Goal: Book appointment/travel/reservation

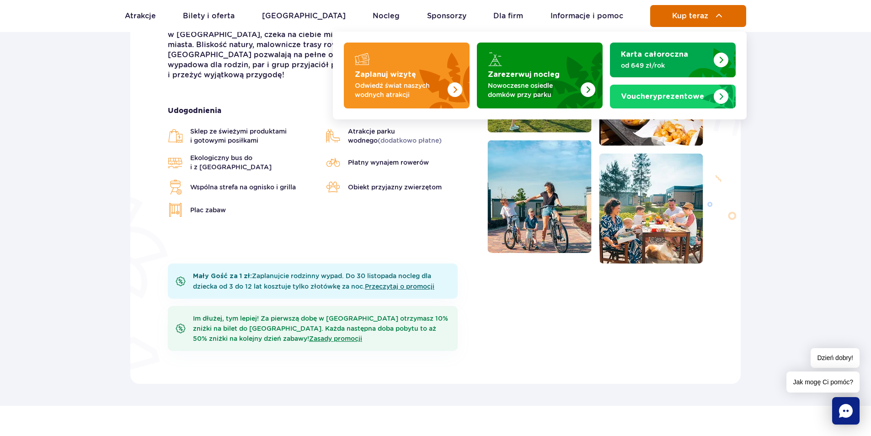
click at [687, 10] on button "Kup teraz" at bounding box center [698, 16] width 96 height 22
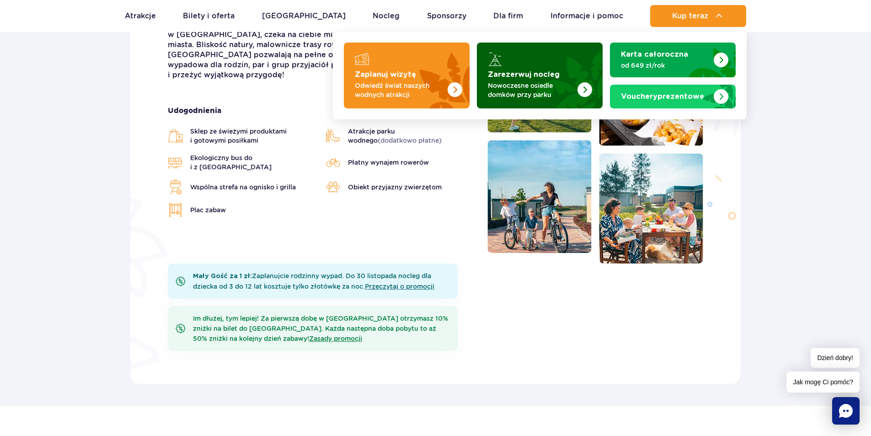
click at [528, 72] on strong "Zarezerwuj nocleg" at bounding box center [524, 74] width 72 height 7
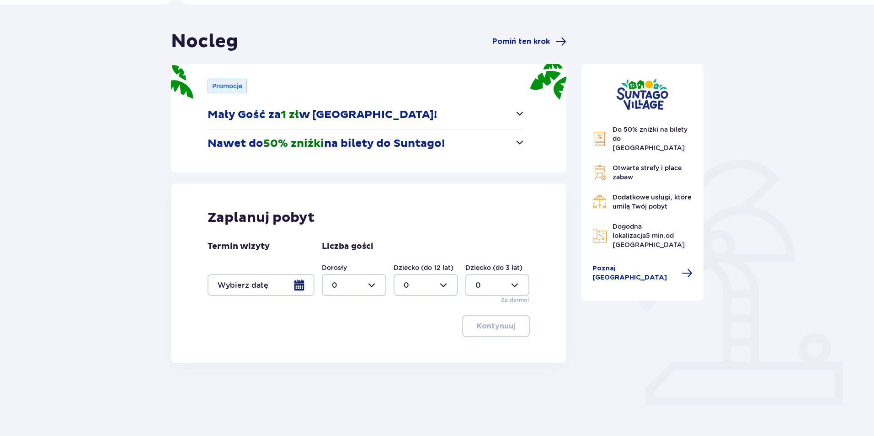
scroll to position [72, 0]
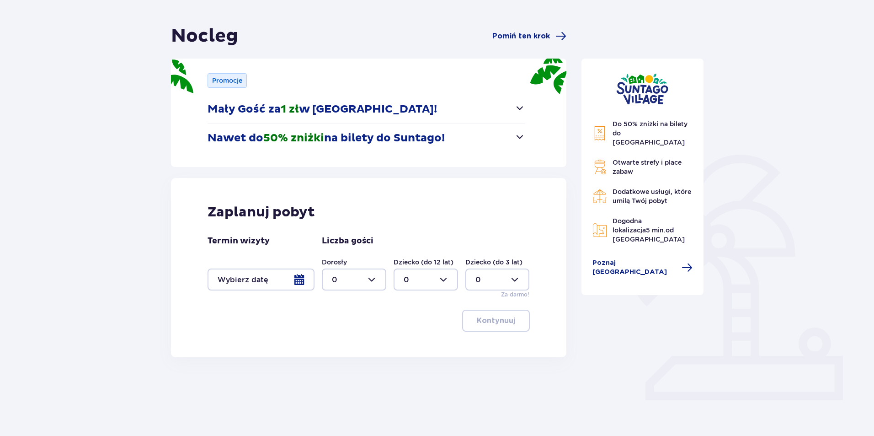
click at [358, 282] on div at bounding box center [354, 279] width 64 height 22
click at [259, 283] on div at bounding box center [261, 279] width 107 height 22
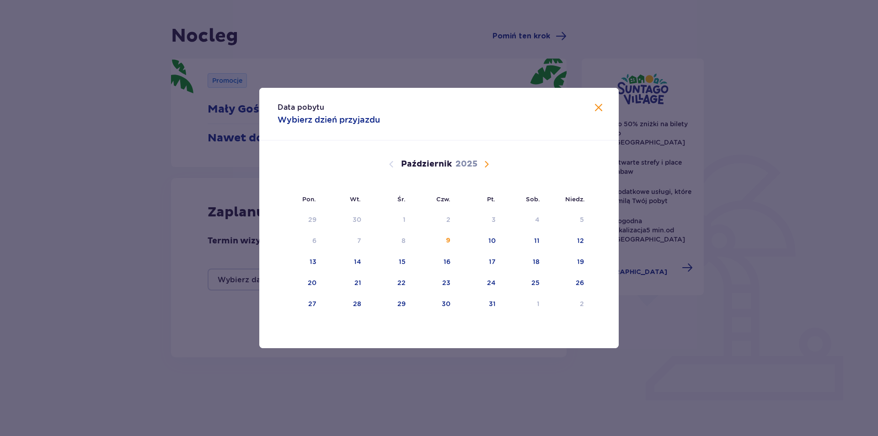
click at [486, 166] on span "Następny miesiąc" at bounding box center [486, 164] width 11 height 11
click at [534, 279] on div "22" at bounding box center [535, 282] width 8 height 9
click at [581, 280] on div "23" at bounding box center [580, 282] width 8 height 9
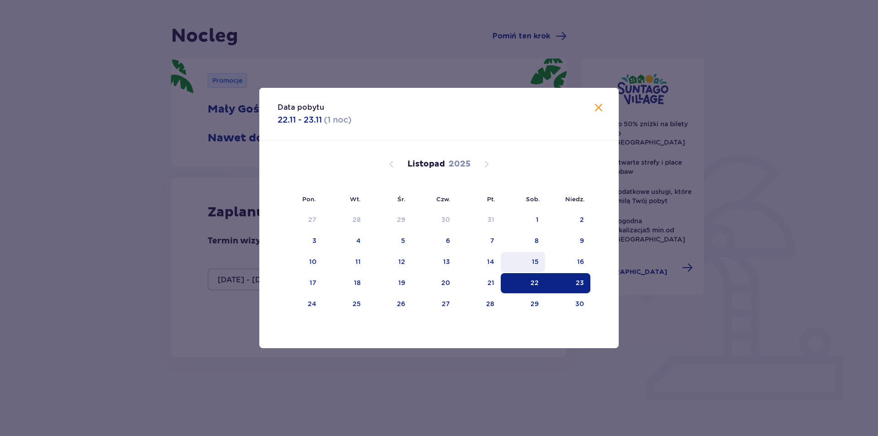
type input "[DATE] - [DATE]"
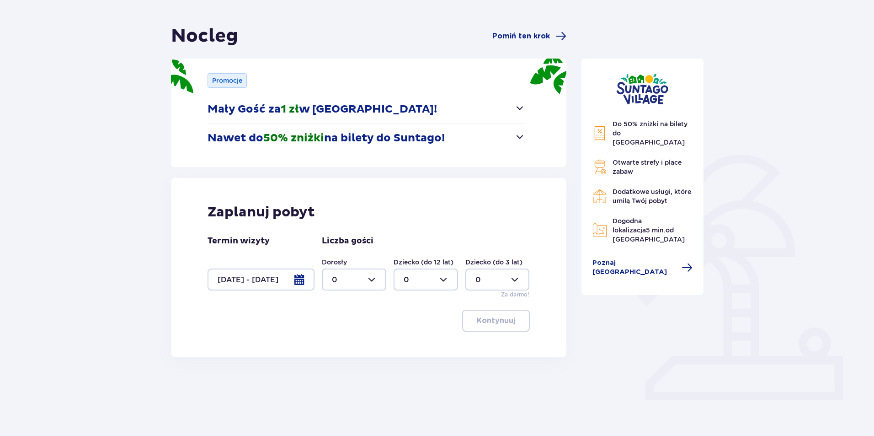
click at [388, 285] on div "Dorosły 0 Dziecko (do 12 lat) 0 Dziecko (do 3 lat) 0 Za darmo!" at bounding box center [426, 277] width 208 height 41
click at [367, 280] on div at bounding box center [354, 279] width 64 height 22
drag, startPoint x: 345, startPoint y: 340, endPoint x: 366, endPoint y: 337, distance: 21.3
click at [345, 340] on span "2" at bounding box center [354, 345] width 63 height 19
type input "2"
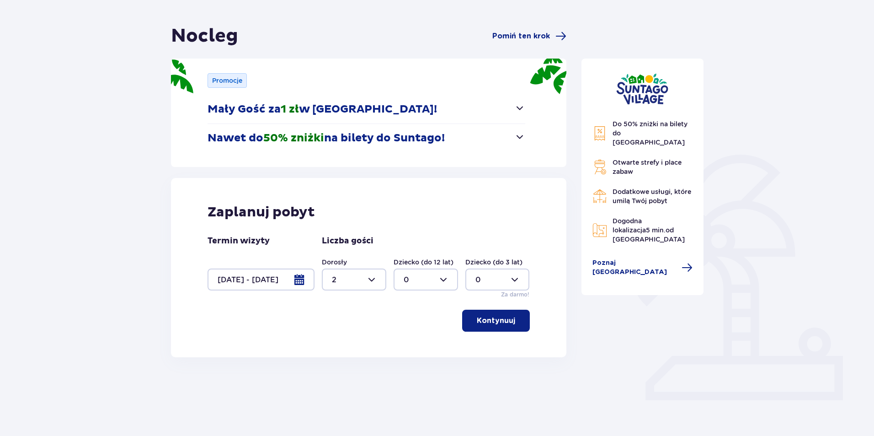
click at [507, 323] on p "Kontynuuj" at bounding box center [496, 321] width 38 height 10
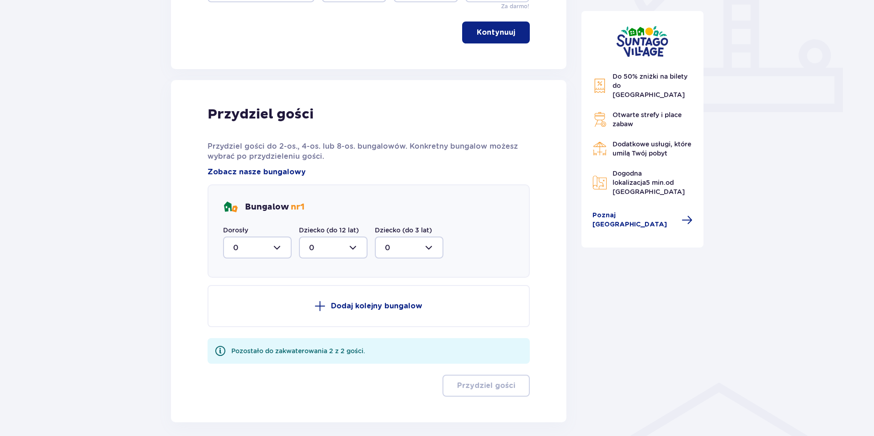
scroll to position [402, 0]
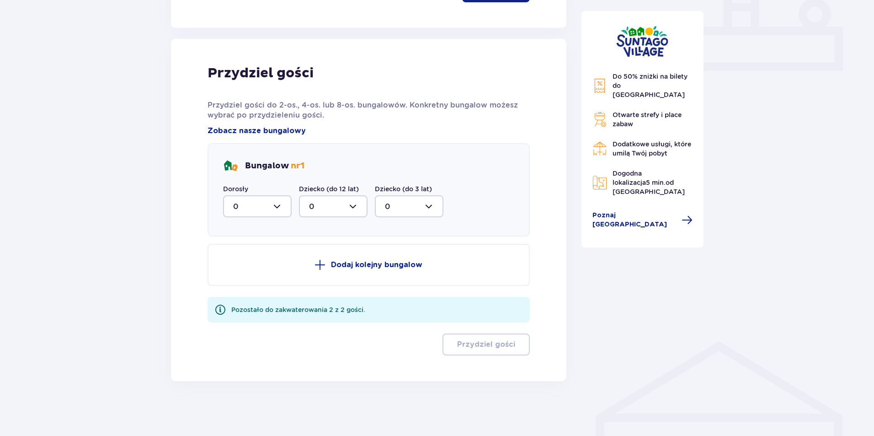
click at [256, 205] on div at bounding box center [257, 206] width 69 height 22
click at [253, 262] on span "1" at bounding box center [257, 253] width 67 height 19
click at [278, 201] on div at bounding box center [257, 206] width 69 height 22
click at [241, 269] on div "2" at bounding box center [257, 273] width 48 height 10
type input "2"
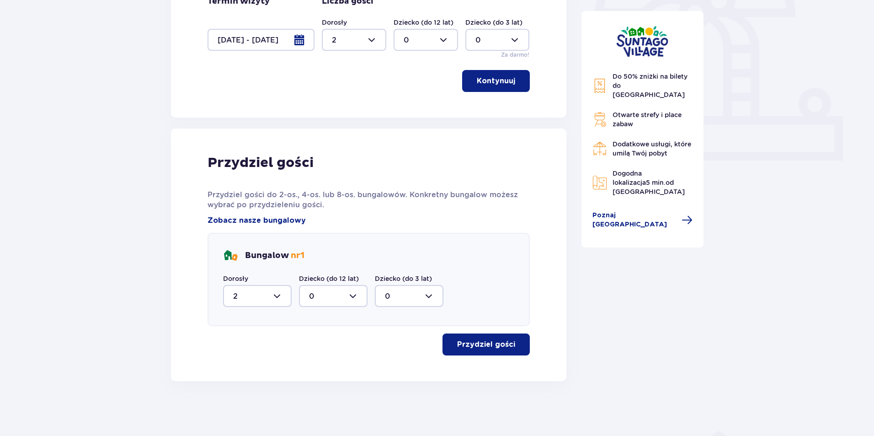
scroll to position [312, 0]
click at [518, 346] on span "button" at bounding box center [517, 344] width 11 height 11
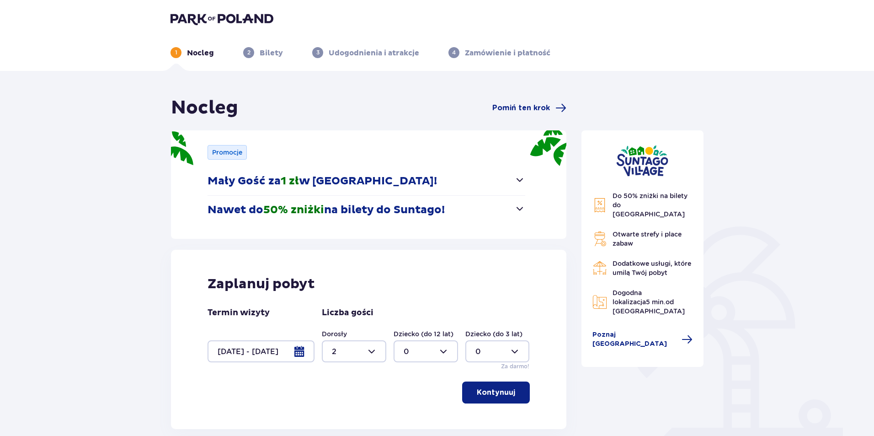
scroll to position [0, 0]
click at [298, 354] on div at bounding box center [261, 352] width 107 height 22
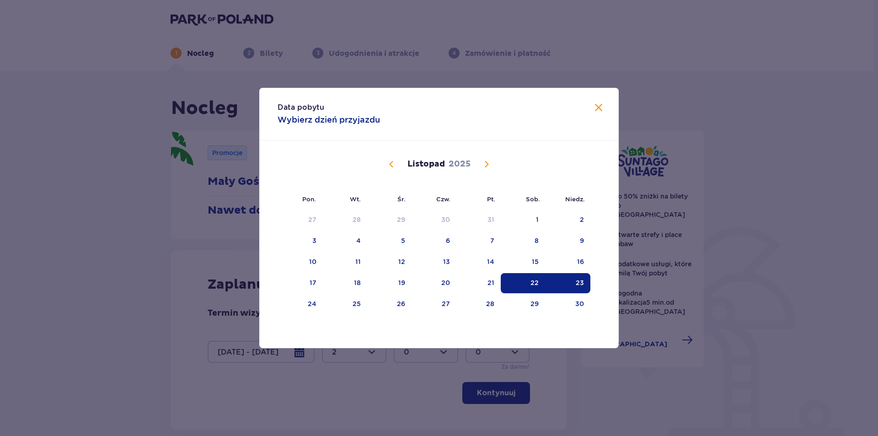
click at [602, 111] on span "Zamknij" at bounding box center [598, 107] width 11 height 11
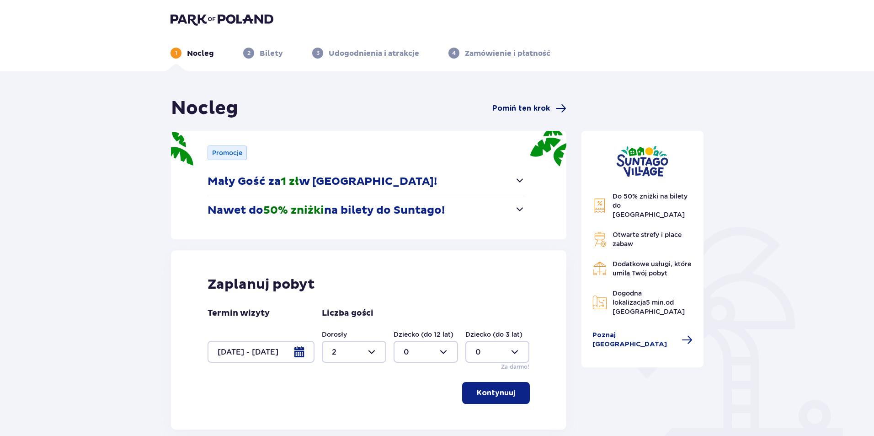
click at [547, 106] on span "Pomiń ten krok" at bounding box center [522, 108] width 58 height 10
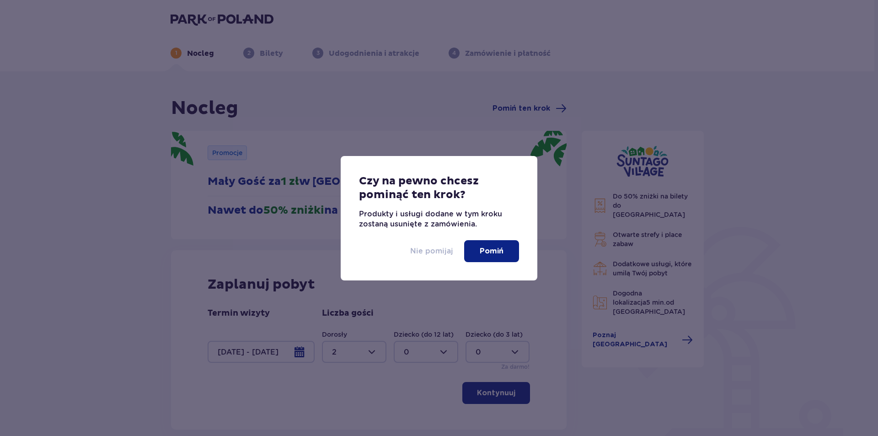
click at [445, 251] on p "Nie pomijaj" at bounding box center [431, 251] width 43 height 10
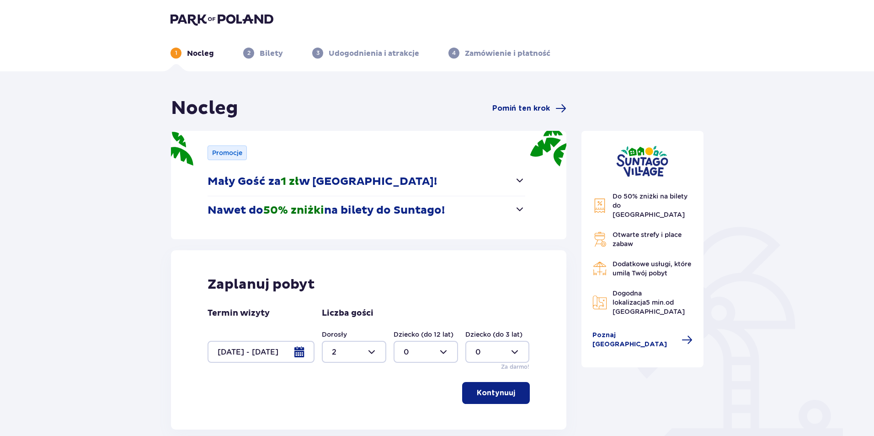
click at [641, 169] on img at bounding box center [642, 161] width 52 height 32
click at [220, 27] on div "1 Nocleg 2 Bilety 3 Udogodnienia i atrakcje 4 Zamówienie i płatność" at bounding box center [437, 42] width 548 height 33
click at [224, 17] on img at bounding box center [222, 19] width 103 height 13
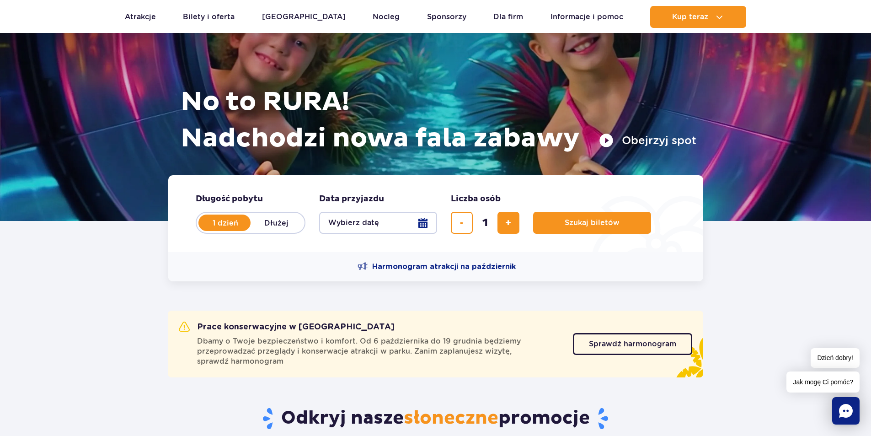
scroll to position [137, 0]
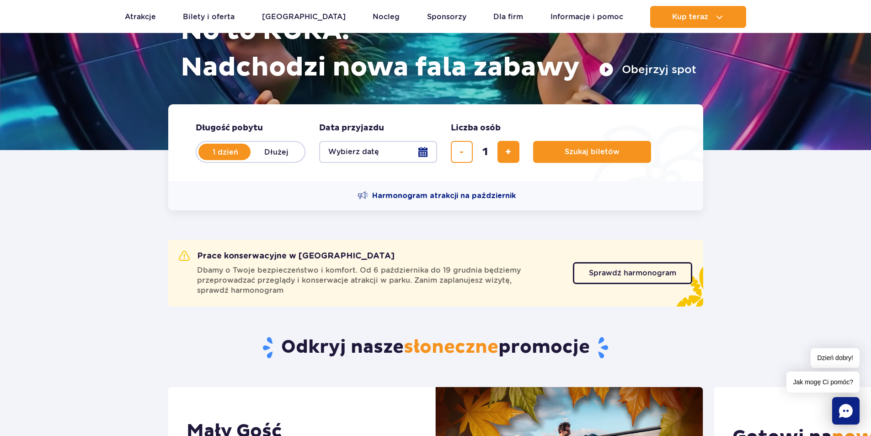
click at [417, 152] on button "Wybierz datę" at bounding box center [378, 152] width 118 height 22
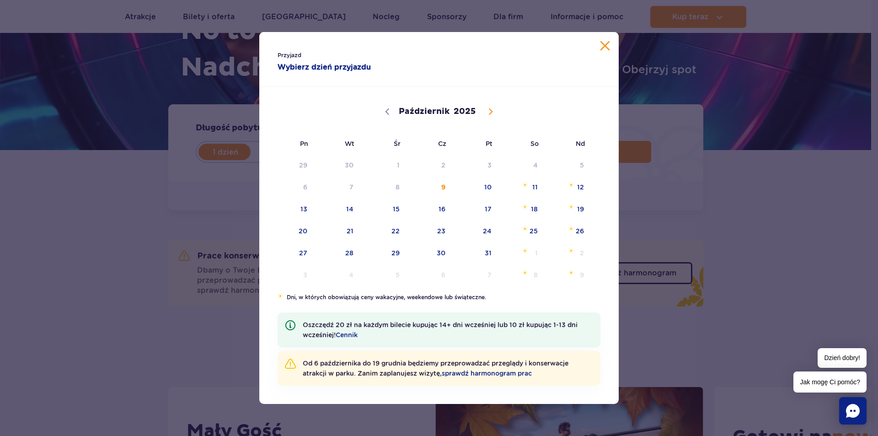
click at [492, 108] on icon at bounding box center [491, 111] width 6 height 6
select select "10"
click at [541, 230] on span "22" at bounding box center [522, 230] width 46 height 21
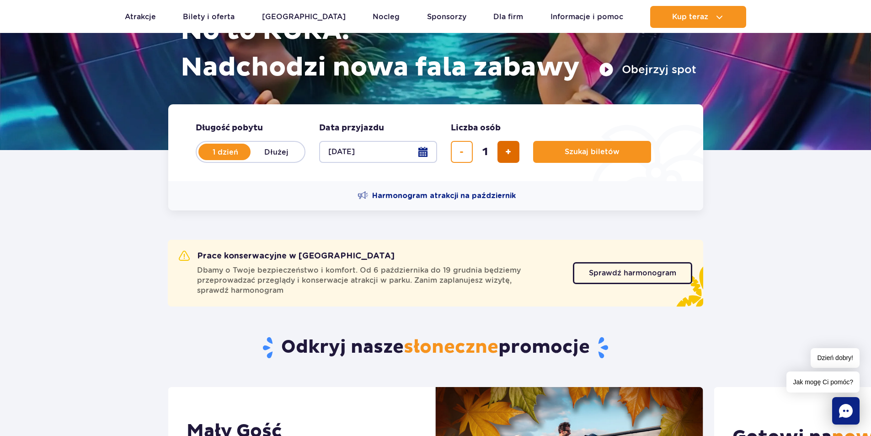
click at [515, 156] on button "dodaj bilet" at bounding box center [509, 152] width 22 height 22
type input "2"
click at [557, 151] on button "Szukaj biletów" at bounding box center [592, 152] width 118 height 22
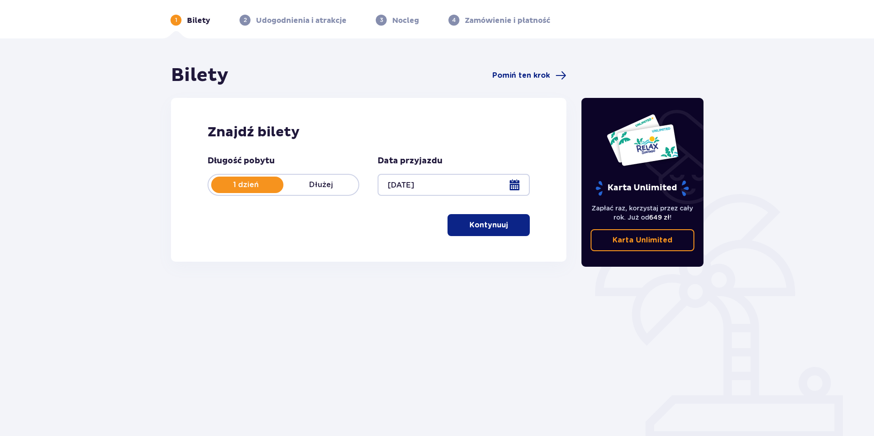
click at [482, 224] on p "Kontynuuj" at bounding box center [489, 225] width 38 height 10
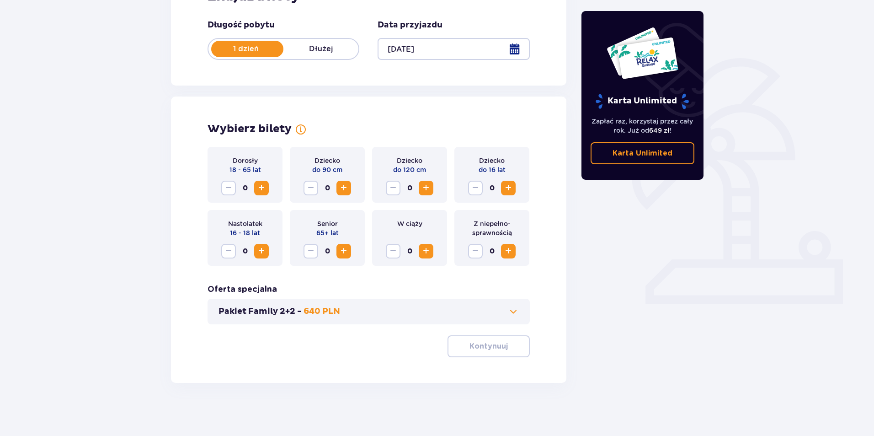
scroll to position [171, 0]
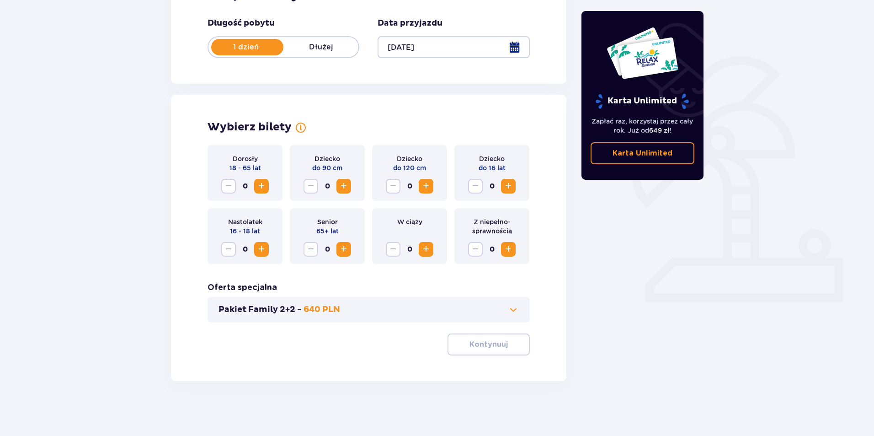
click at [259, 186] on span "Zwiększ" at bounding box center [261, 186] width 11 height 11
click at [470, 344] on p "Kontynuuj" at bounding box center [489, 344] width 38 height 10
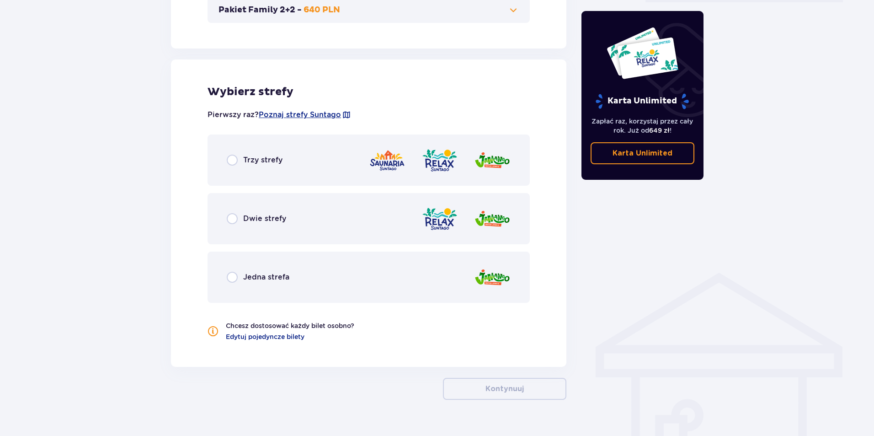
scroll to position [489, 0]
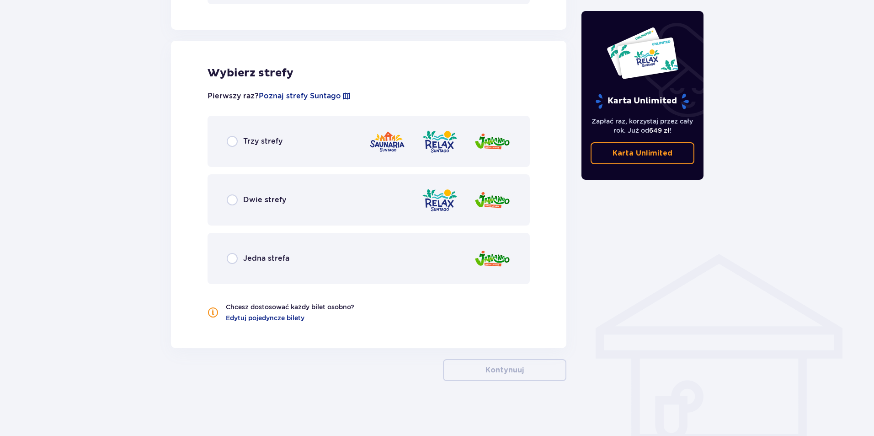
click at [264, 201] on span "Dwie strefy" at bounding box center [264, 200] width 43 height 10
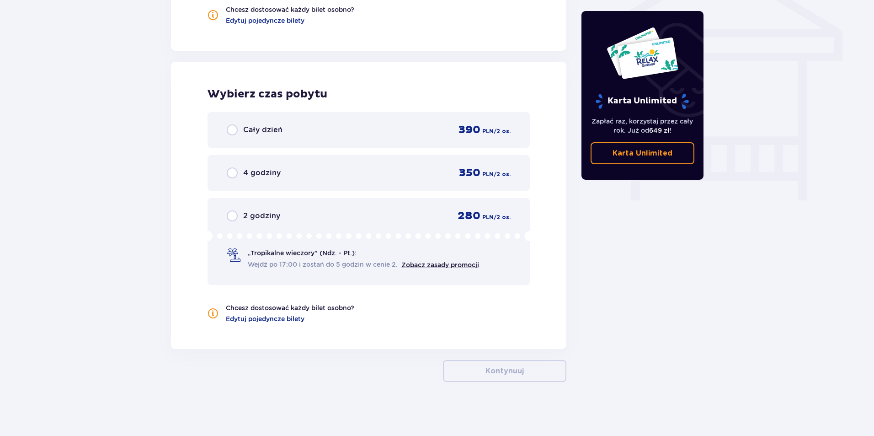
scroll to position [787, 0]
click at [268, 128] on span "Cały dzień" at bounding box center [262, 129] width 39 height 10
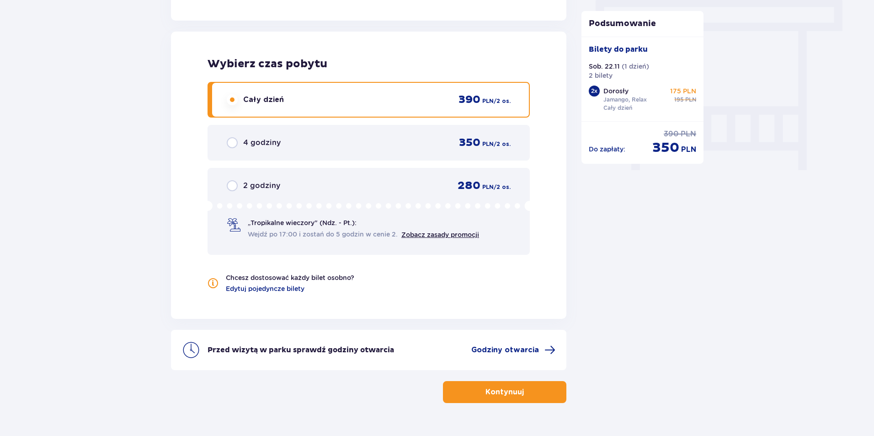
scroll to position [833, 0]
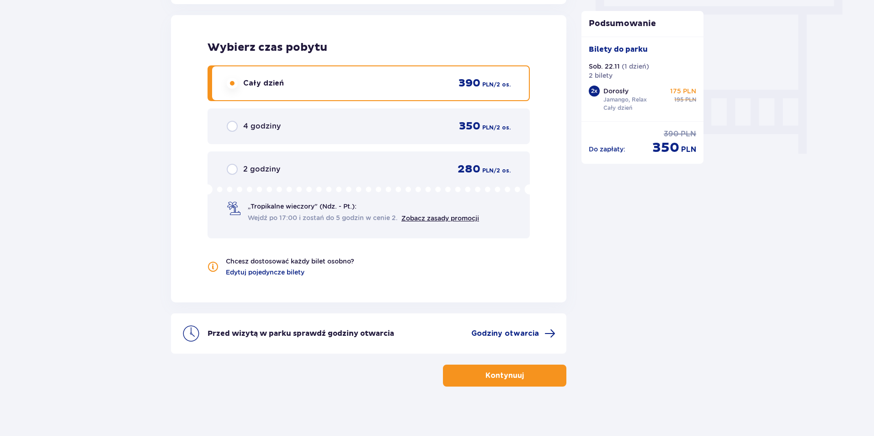
click at [513, 370] on button "Kontynuuj" at bounding box center [504, 375] width 123 height 22
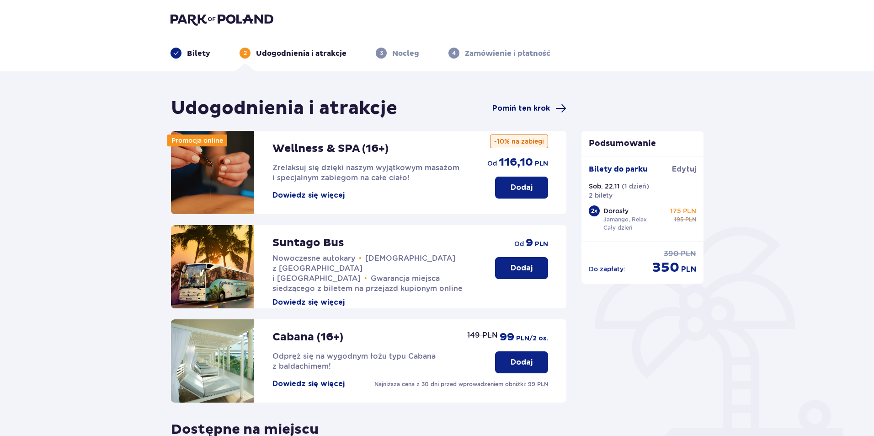
click at [543, 108] on span "Pomiń ten krok" at bounding box center [522, 108] width 58 height 10
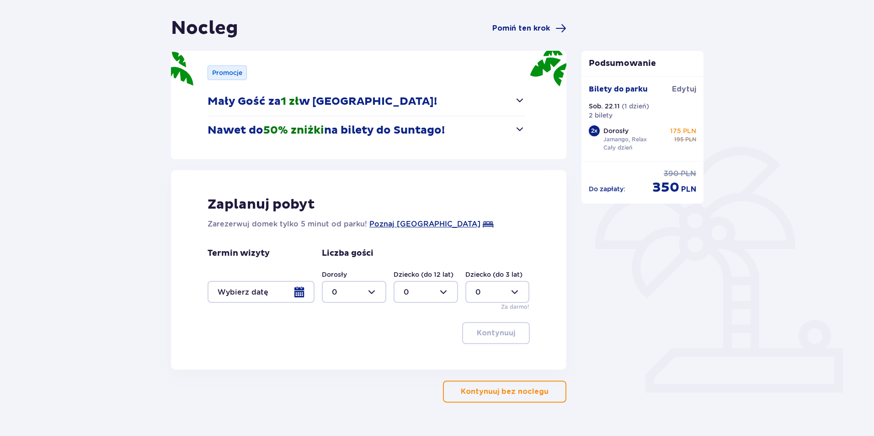
scroll to position [91, 0]
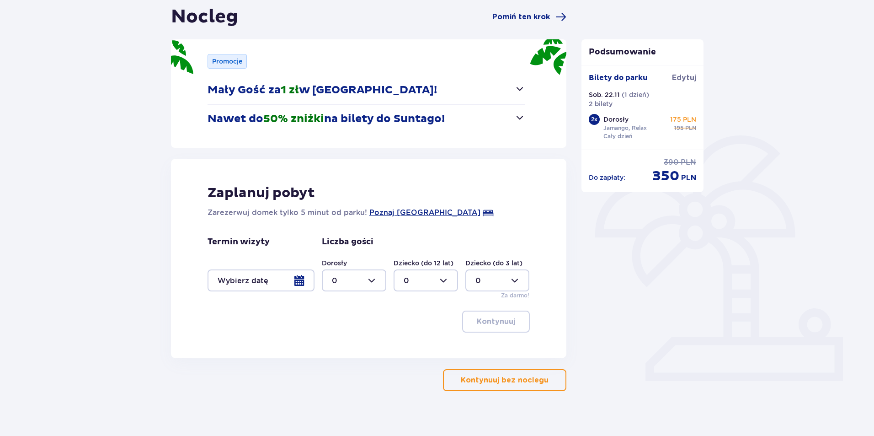
click at [285, 286] on div at bounding box center [261, 280] width 107 height 22
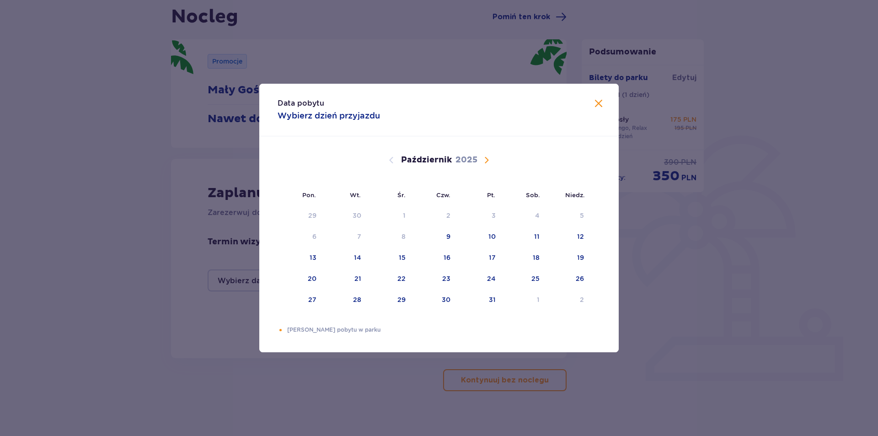
click at [485, 161] on span "Następny miesiąc" at bounding box center [486, 160] width 11 height 11
click at [531, 279] on div "22" at bounding box center [535, 278] width 8 height 9
click at [587, 276] on div "23" at bounding box center [567, 279] width 45 height 20
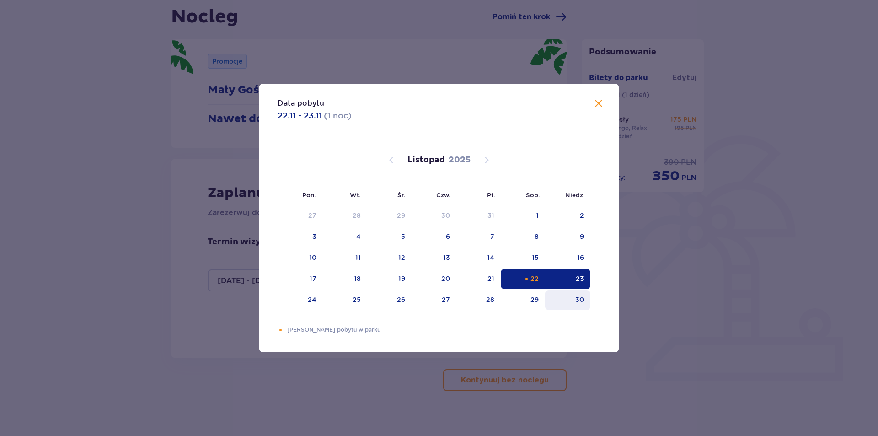
type input "[DATE] - [DATE]"
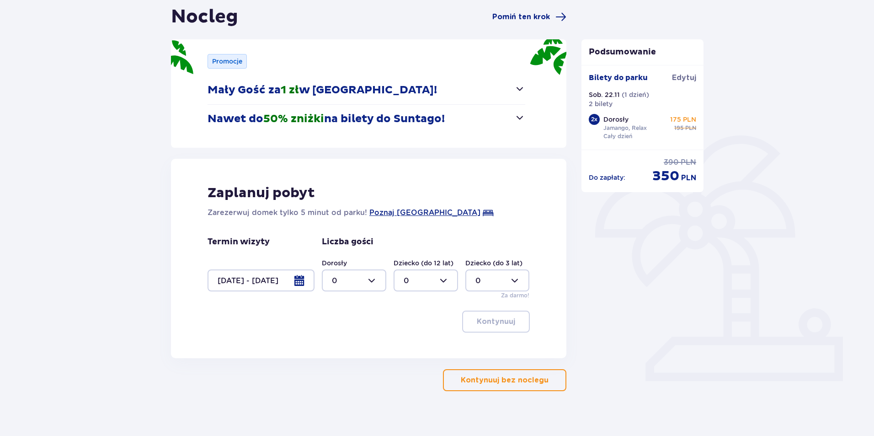
click at [373, 278] on div at bounding box center [354, 280] width 64 height 22
click at [344, 348] on div "2" at bounding box center [354, 347] width 44 height 10
type input "2"
click at [499, 318] on p "Kontynuuj" at bounding box center [496, 321] width 38 height 10
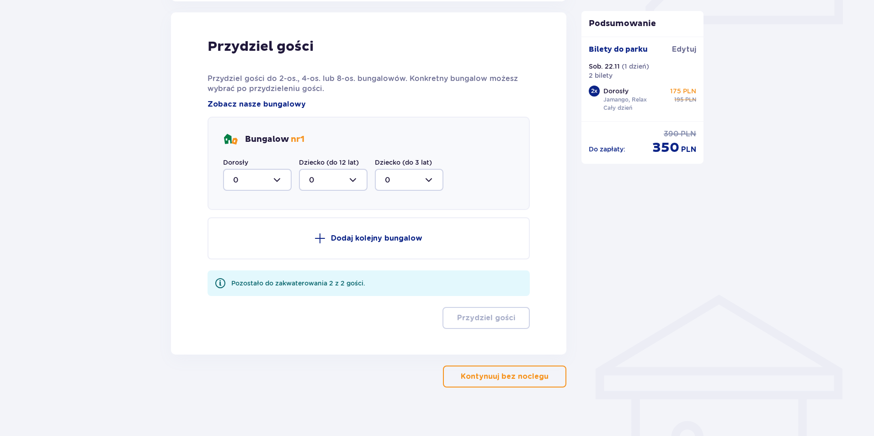
scroll to position [450, 0]
click at [252, 179] on div at bounding box center [257, 178] width 69 height 22
click at [246, 241] on div "2" at bounding box center [257, 245] width 48 height 10
type input "2"
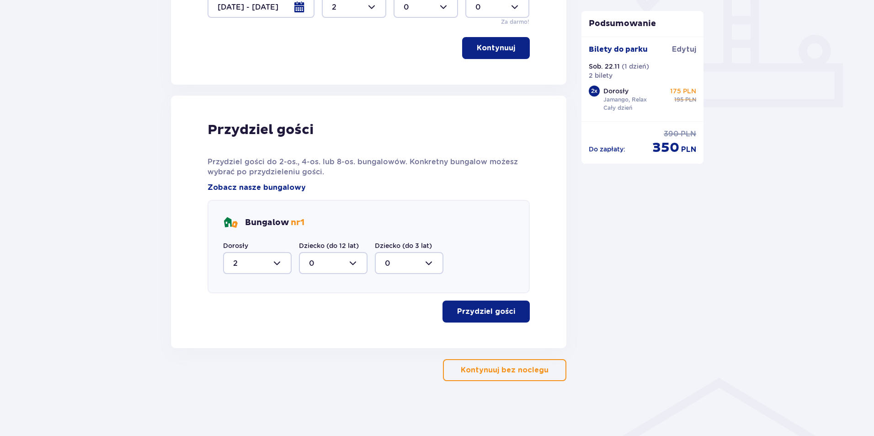
scroll to position [365, 0]
click at [485, 312] on p "Przydziel gości" at bounding box center [486, 311] width 58 height 10
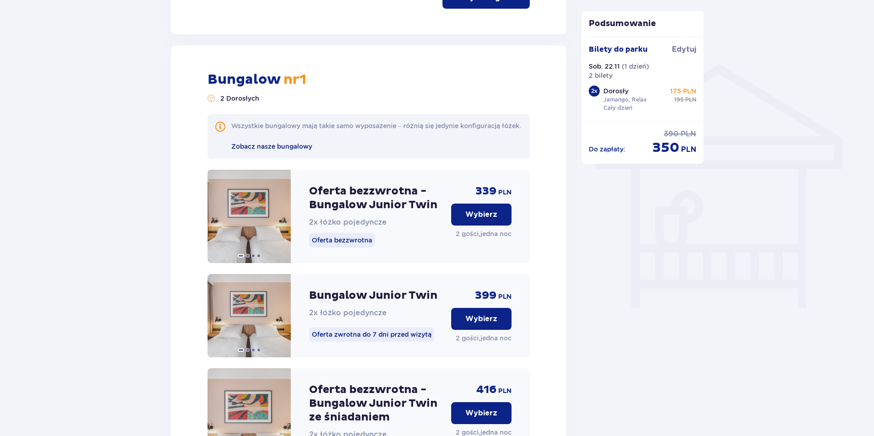
scroll to position [689, 0]
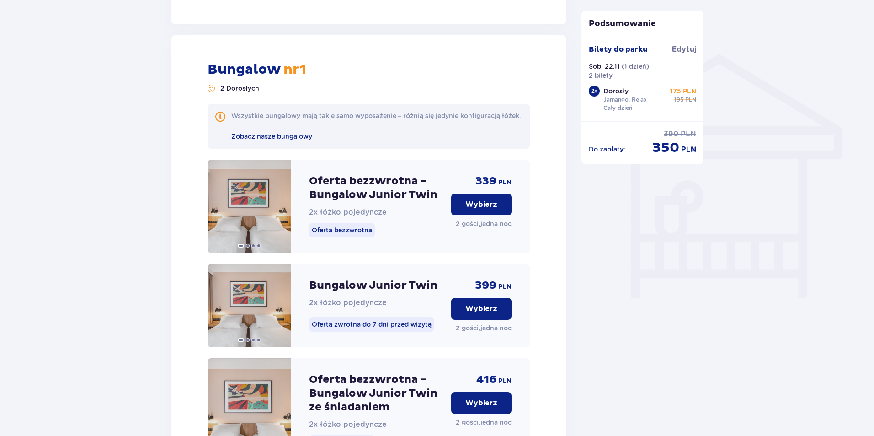
click at [478, 209] on p "Wybierz" at bounding box center [482, 204] width 32 height 10
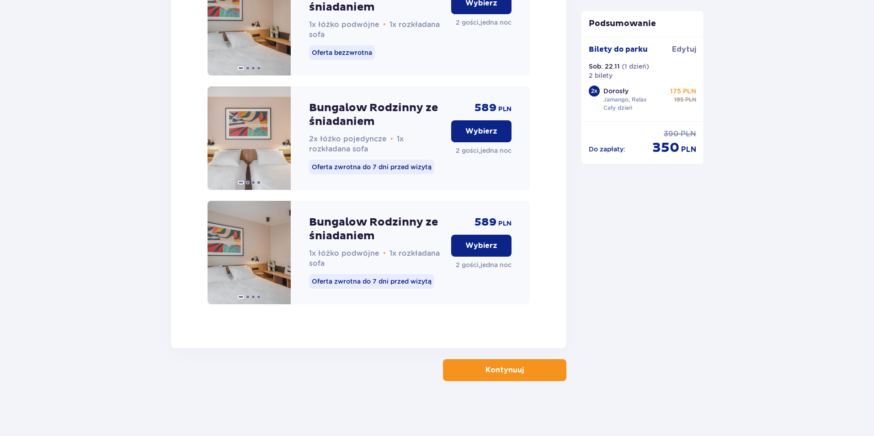
scroll to position [1878, 0]
click at [521, 370] on span "button" at bounding box center [525, 369] width 11 height 11
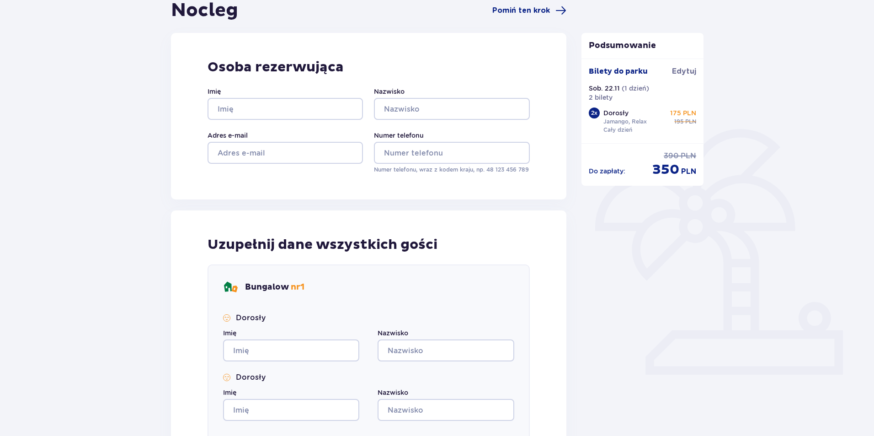
scroll to position [91, 0]
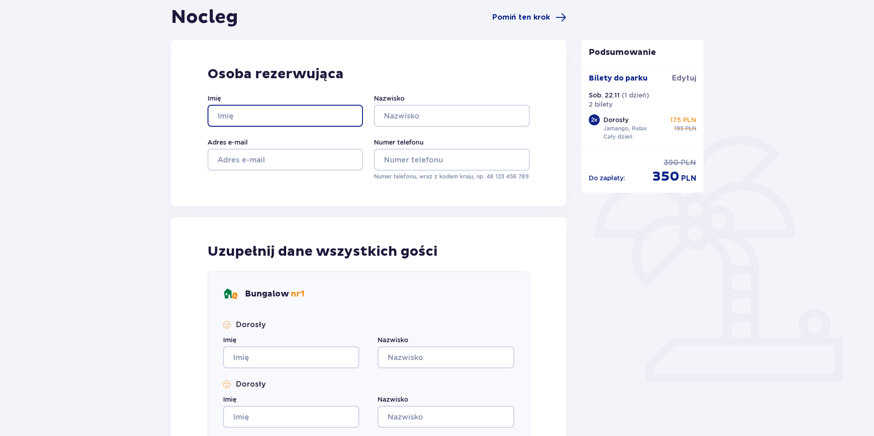
click at [263, 119] on input "Imię" at bounding box center [285, 116] width 155 height 22
type input "[PERSON_NAME]"
click at [417, 132] on div "Imię [PERSON_NAME] Adres e-mail Numer telefonu Numer telefonu, wraz z kodem kra…" at bounding box center [369, 137] width 322 height 87
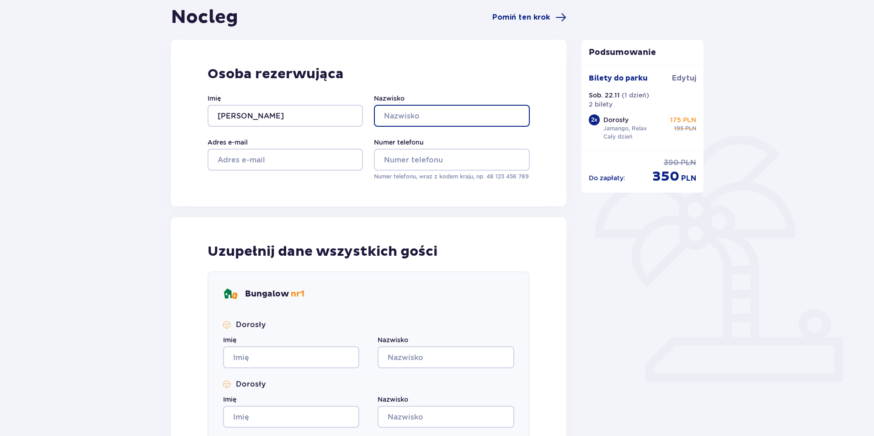
click at [420, 124] on input "Nazwisko" at bounding box center [451, 116] width 155 height 22
drag, startPoint x: 412, startPoint y: 138, endPoint x: 418, endPoint y: 139, distance: 7.1
click at [418, 139] on label "Numer telefonu" at bounding box center [399, 142] width 50 height 9
click at [446, 125] on input "Nazwisko" at bounding box center [451, 116] width 155 height 22
type input "Suchoparska"
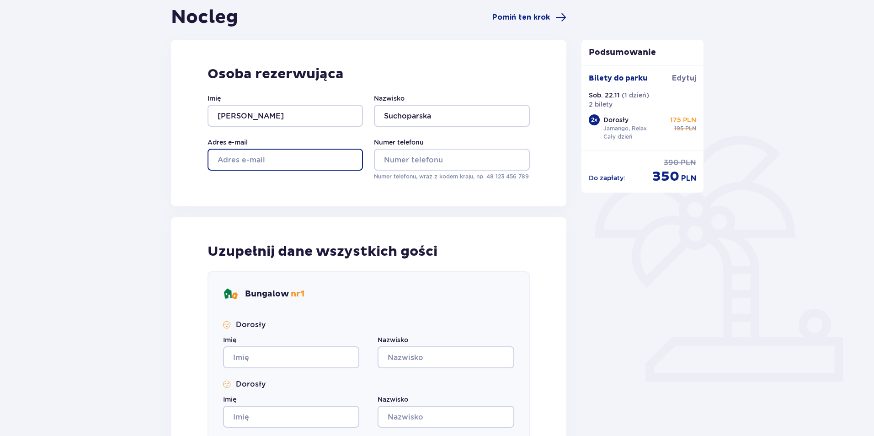
click at [276, 153] on input "Adres e-mail" at bounding box center [285, 160] width 155 height 22
type input "[PERSON_NAME][EMAIL_ADDRESS][DOMAIN_NAME]"
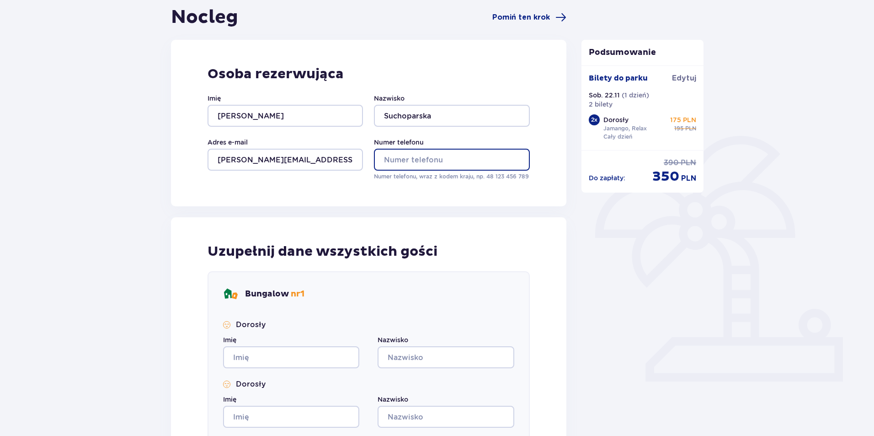
click at [414, 154] on input "Numer telefonu" at bounding box center [451, 160] width 155 height 22
click at [435, 168] on input "Numer telefonu" at bounding box center [451, 160] width 155 height 22
type input "722274161"
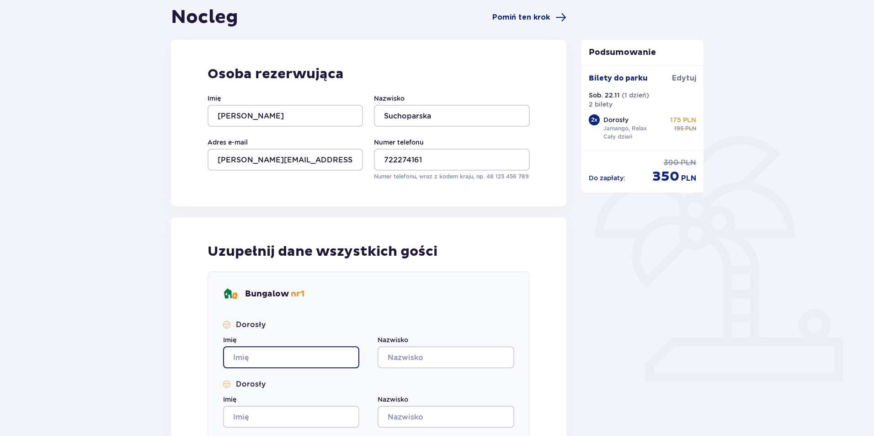
click at [303, 357] on input "Imię" at bounding box center [291, 357] width 136 height 22
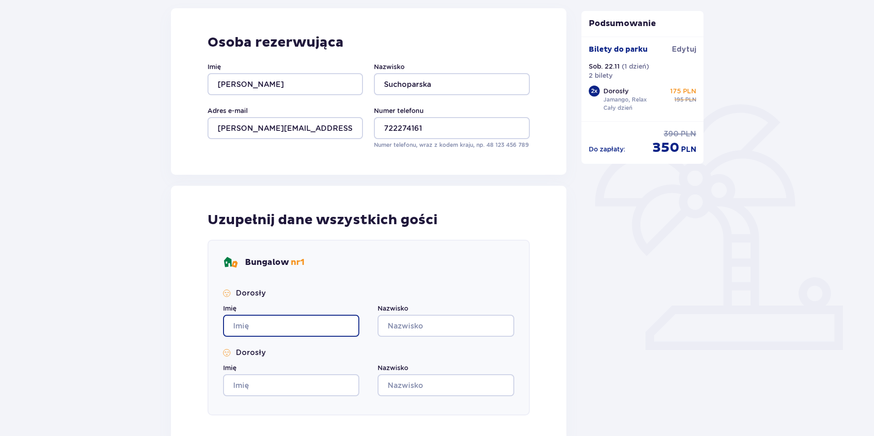
scroll to position [182, 0]
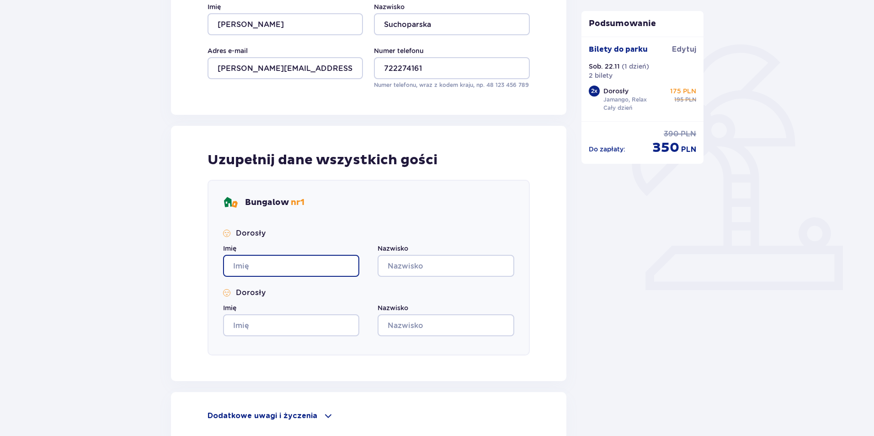
click at [307, 262] on input "Imię" at bounding box center [291, 266] width 136 height 22
type input "[PERSON_NAME]"
click at [429, 257] on input "Nazwisko" at bounding box center [446, 266] width 136 height 22
type input "Suchoparska"
drag, startPoint x: 309, startPoint y: 311, endPoint x: 308, endPoint y: 325, distance: 13.7
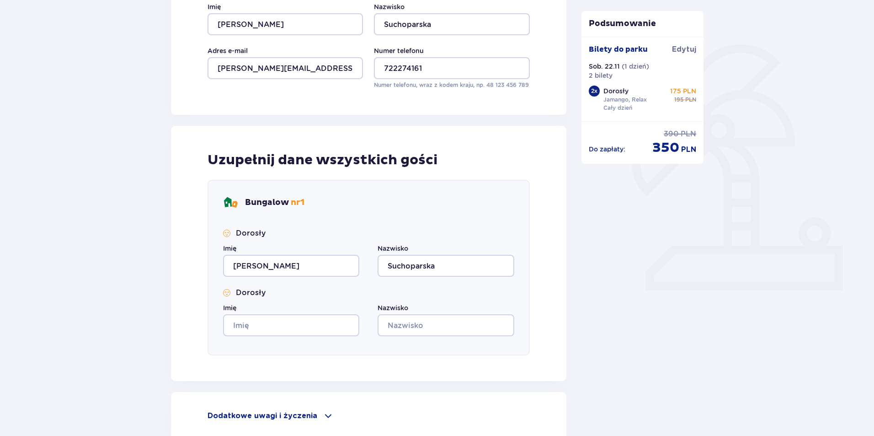
click at [309, 316] on div "Imię" at bounding box center [291, 319] width 136 height 33
click at [308, 326] on input "Imię" at bounding box center [291, 325] width 136 height 22
type input "Mateusz"
click at [428, 315] on input "Nazwisko" at bounding box center [446, 325] width 136 height 22
type input "Wasik"
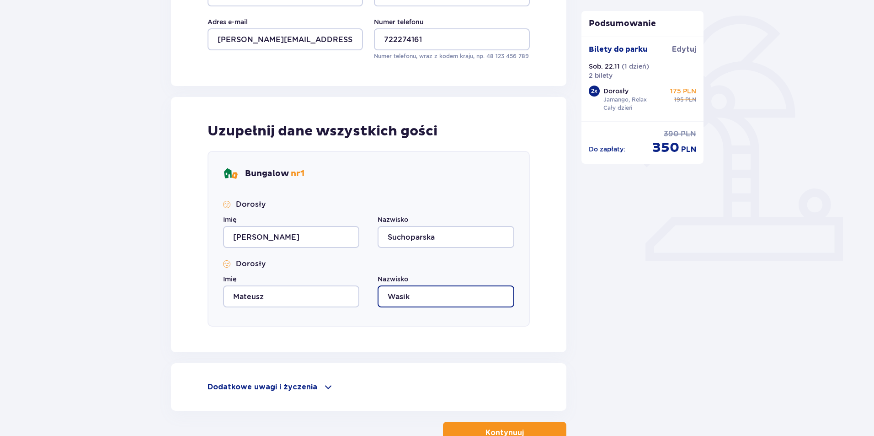
scroll to position [274, 0]
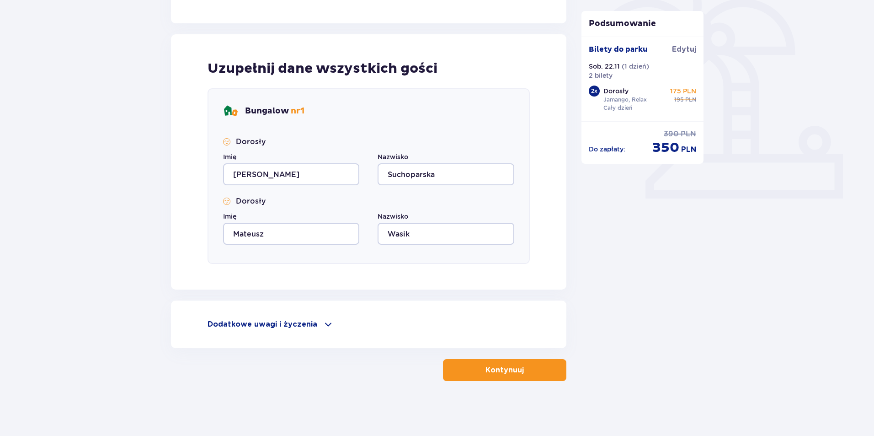
click at [497, 378] on button "Kontynuuj" at bounding box center [504, 370] width 123 height 22
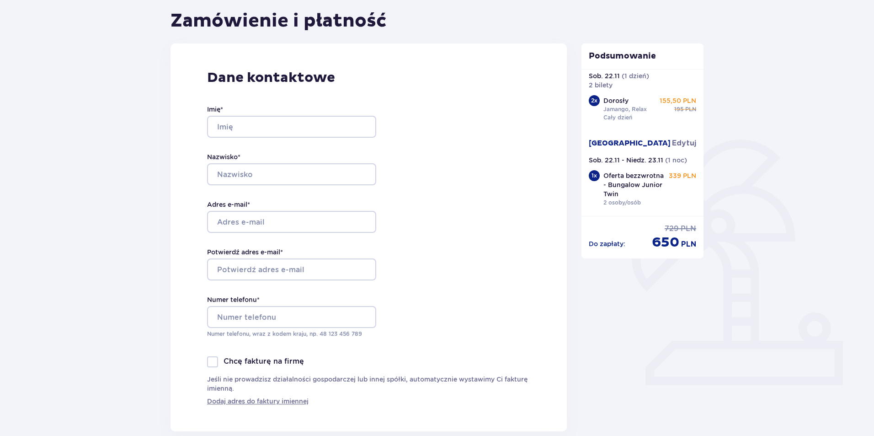
scroll to position [91, 0]
